Goal: Task Accomplishment & Management: Use online tool/utility

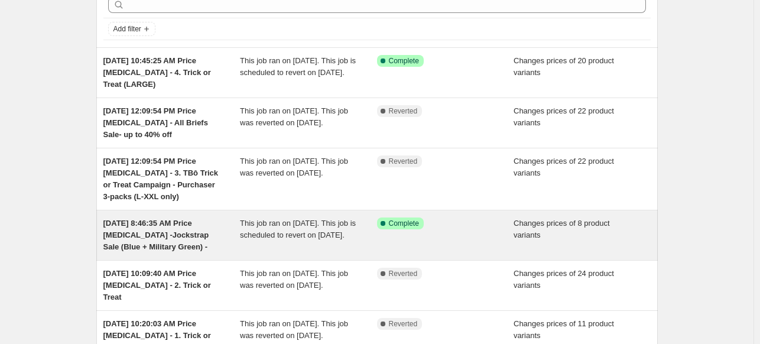
scroll to position [59, 0]
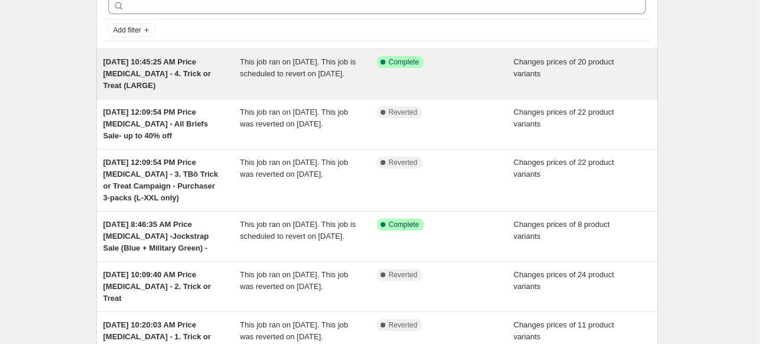
click at [199, 60] on span "[DATE] 10:45:25 AM Price [MEDICAL_DATA] - 4. Trick or Treat (LARGE)" at bounding box center [157, 73] width 108 height 33
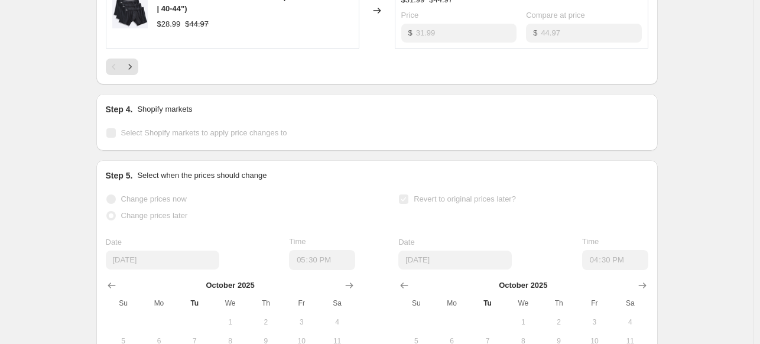
scroll to position [972, 0]
click at [130, 74] on icon "Next" at bounding box center [130, 68] width 12 height 12
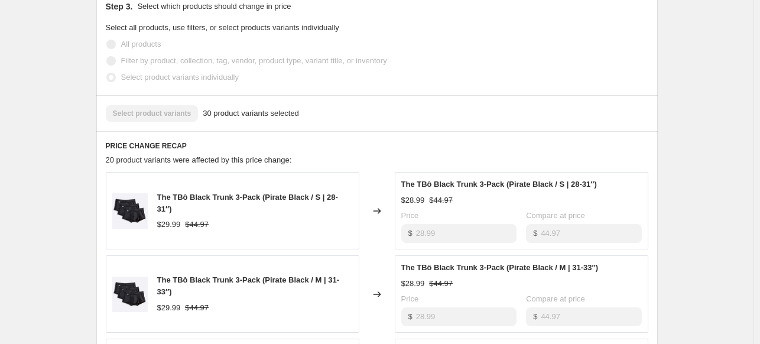
scroll to position [322, 0]
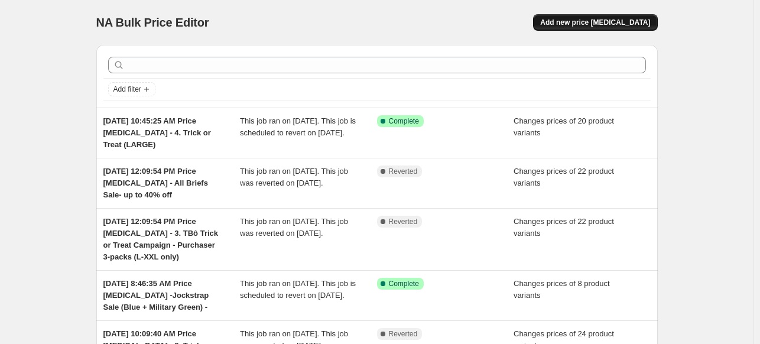
click at [638, 25] on span "Add new price [MEDICAL_DATA]" at bounding box center [595, 22] width 110 height 9
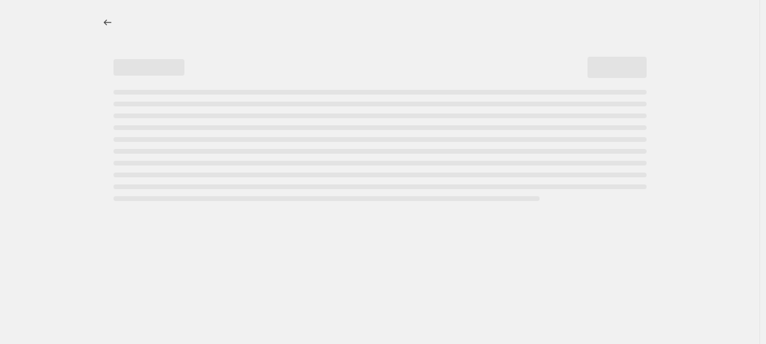
select select "percentage"
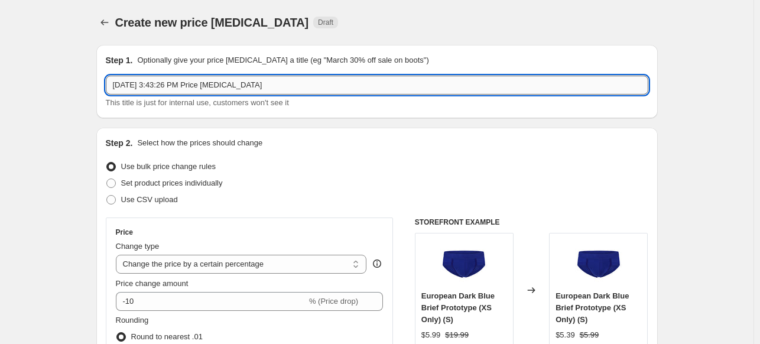
click at [351, 79] on input "[DATE] 3:43:26 PM Price [MEDICAL_DATA]" at bounding box center [377, 85] width 542 height 19
type input "[DATE] 3:43:26 PM Price [MEDICAL_DATA] - 4.0 Trick or Treat"
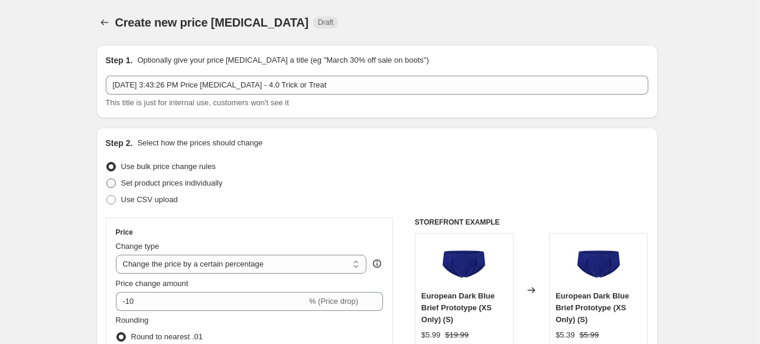
click at [163, 182] on span "Set product prices individually" at bounding box center [172, 182] width 102 height 9
click at [107, 179] on input "Set product prices individually" at bounding box center [106, 178] width 1 height 1
radio input "true"
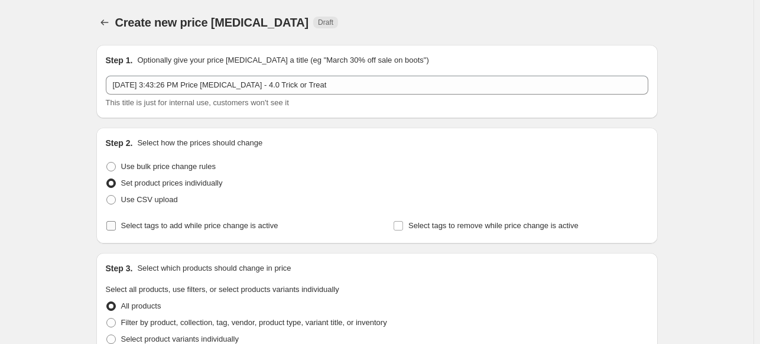
click at [167, 226] on span "Select tags to add while price change is active" at bounding box center [199, 225] width 157 height 9
click at [116, 226] on input "Select tags to add while price change is active" at bounding box center [110, 225] width 9 height 9
checkbox input "true"
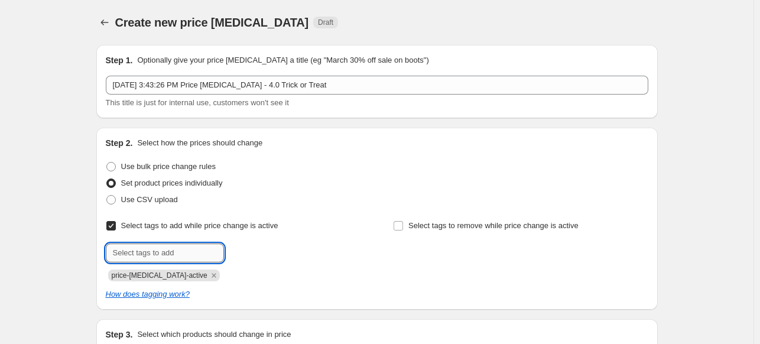
click at [173, 252] on input "text" at bounding box center [165, 252] width 118 height 19
type input "dc"
click at [279, 248] on div "dc Add dc" at bounding box center [233, 252] width 255 height 19
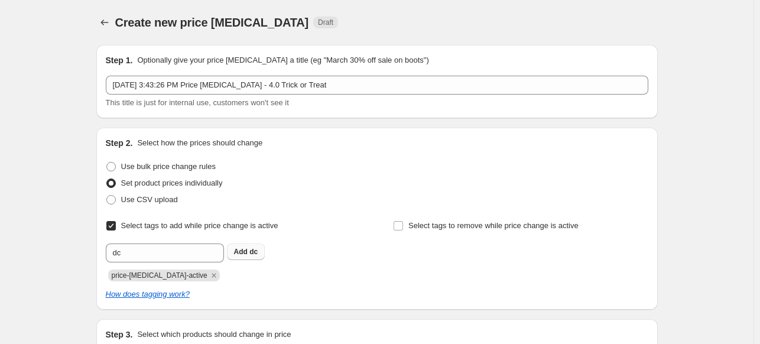
click at [252, 252] on span "Add dc" at bounding box center [246, 251] width 24 height 9
click at [438, 219] on label "Select tags to remove while price change is active" at bounding box center [486, 225] width 186 height 17
click at [403, 221] on input "Select tags to remove while price change is active" at bounding box center [398, 225] width 9 height 9
checkbox input "true"
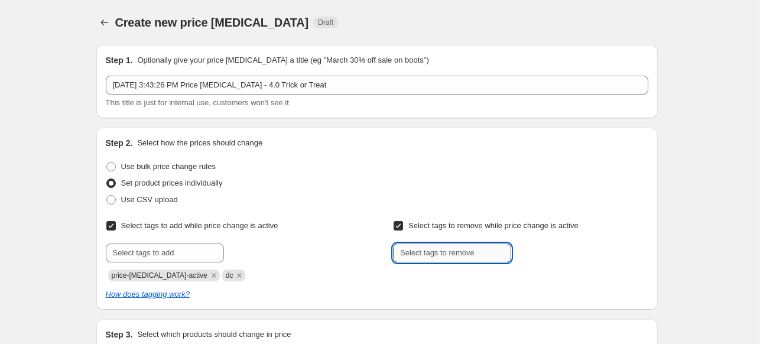
click at [435, 255] on input "text" at bounding box center [452, 252] width 118 height 19
type input "dc"
click at [589, 253] on div "dc Add dc" at bounding box center [520, 252] width 255 height 19
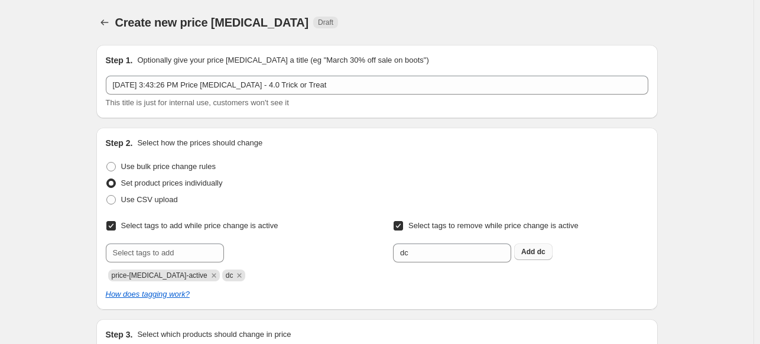
click at [545, 254] on span "dc" at bounding box center [541, 252] width 8 height 8
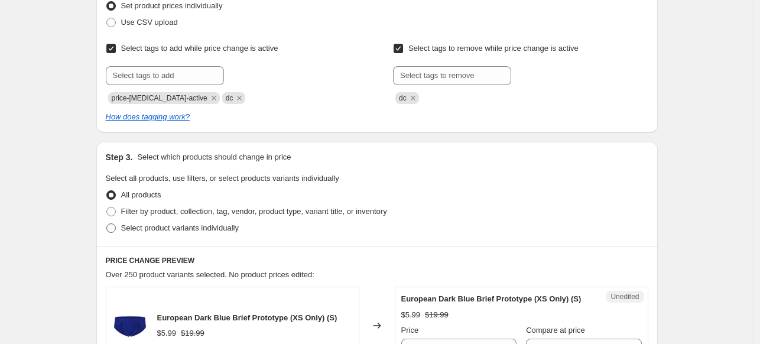
click at [148, 226] on span "Select product variants individually" at bounding box center [180, 227] width 118 height 9
click at [107, 224] on input "Select product variants individually" at bounding box center [106, 223] width 1 height 1
radio input "true"
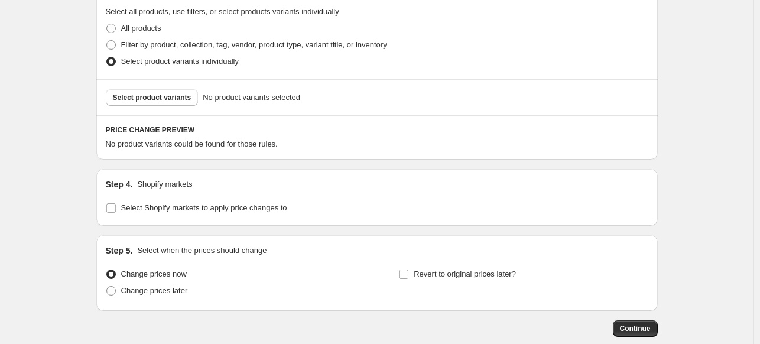
scroll to position [355, 0]
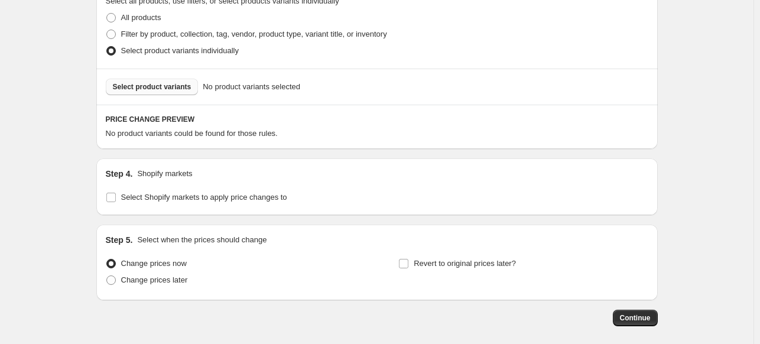
click at [171, 85] on span "Select product variants" at bounding box center [152, 86] width 79 height 9
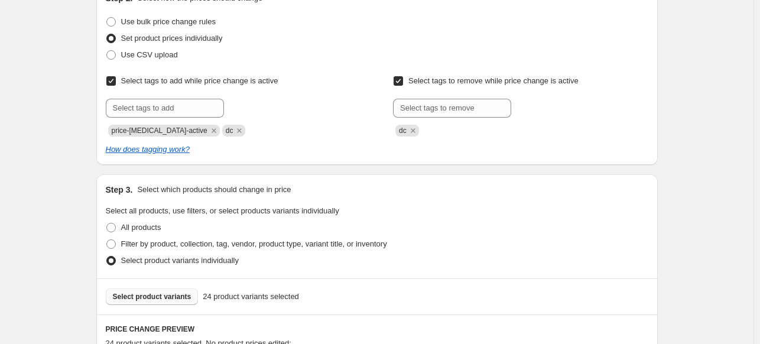
scroll to position [262, 0]
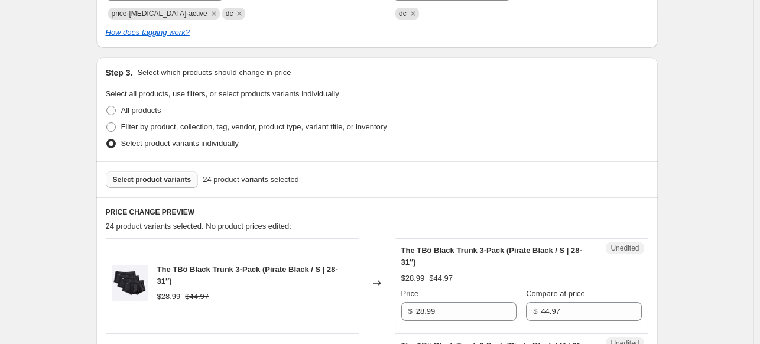
click at [179, 144] on span "Select product variants individually" at bounding box center [180, 143] width 118 height 9
click at [107, 139] on input "Select product variants individually" at bounding box center [106, 139] width 1 height 1
click at [175, 171] on div "Select product variants 24 product variants selected" at bounding box center [376, 179] width 561 height 36
click at [175, 179] on span "Select product variants" at bounding box center [152, 179] width 79 height 9
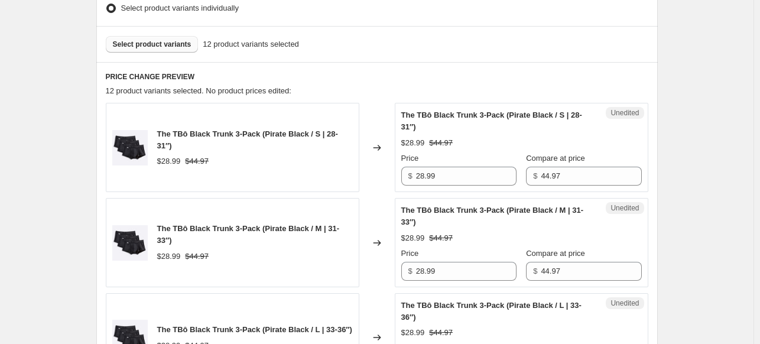
scroll to position [380, 0]
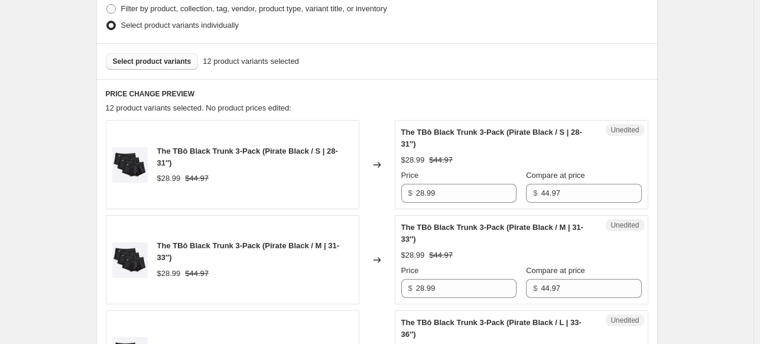
click at [156, 69] on button "Select product variants" at bounding box center [152, 61] width 93 height 17
